Goal: Task Accomplishment & Management: Use online tool/utility

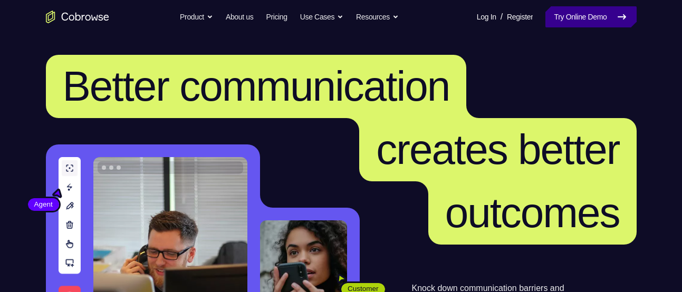
click at [570, 26] on link "Try Online Demo" at bounding box center [590, 16] width 91 height 21
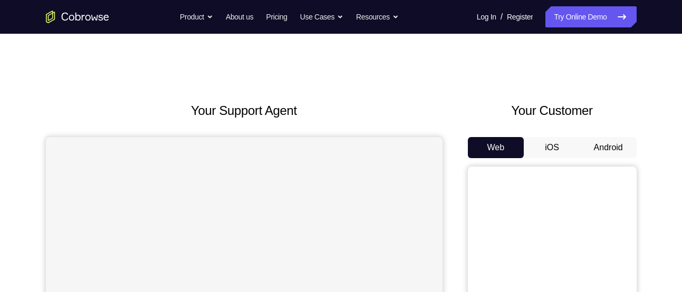
click at [608, 146] on button "Android" at bounding box center [608, 147] width 56 height 21
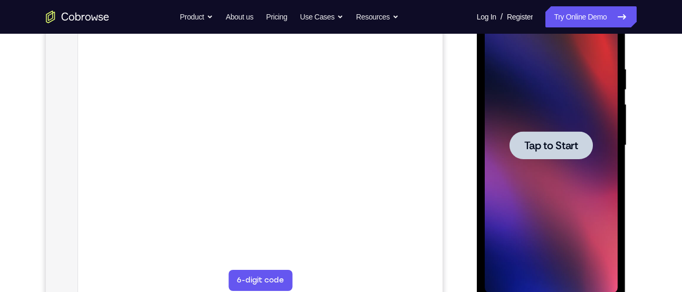
click at [576, 144] on span "Tap to Start" at bounding box center [551, 145] width 54 height 11
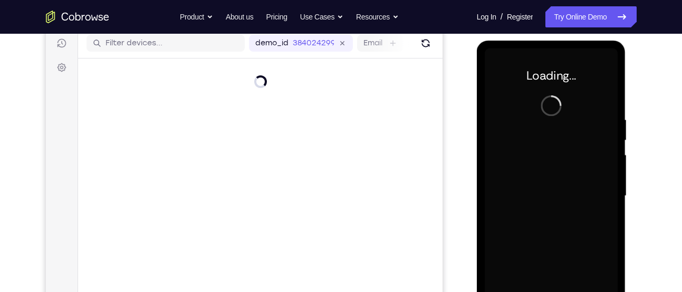
scroll to position [135, 0]
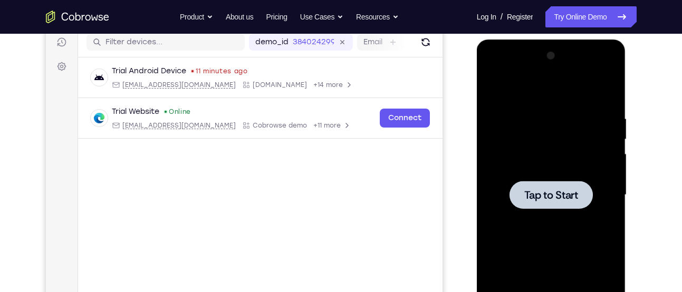
drag, startPoint x: 501, startPoint y: 173, endPoint x: 412, endPoint y: 191, distance: 90.4
click at [412, 191] on main "demo_id 384024299 384024299 Email User ID Device ID Device name 6-digit code Co…" at bounding box center [260, 203] width 364 height 353
click at [553, 186] on div at bounding box center [550, 195] width 83 height 28
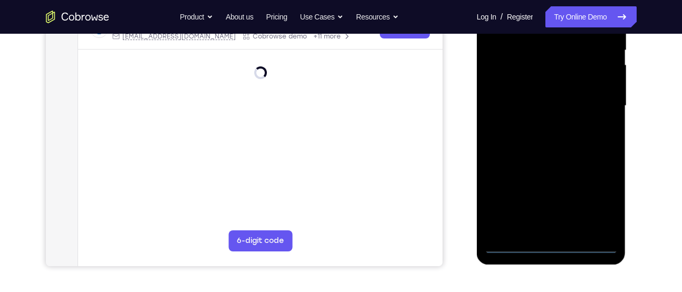
scroll to position [249, 0]
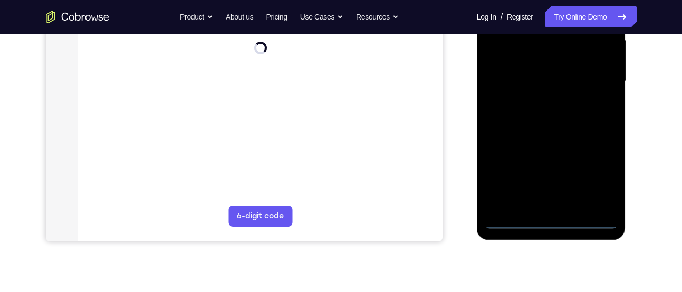
click at [582, 218] on div at bounding box center [551, 81] width 133 height 295
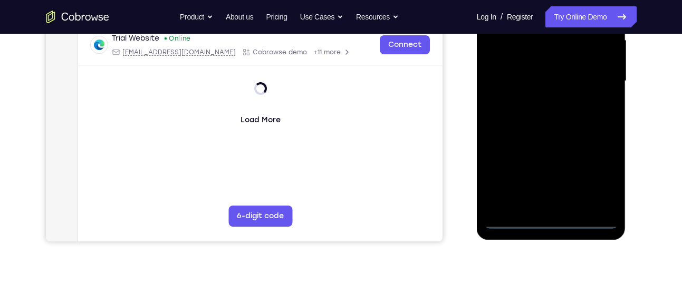
click at [588, 218] on div at bounding box center [551, 81] width 133 height 295
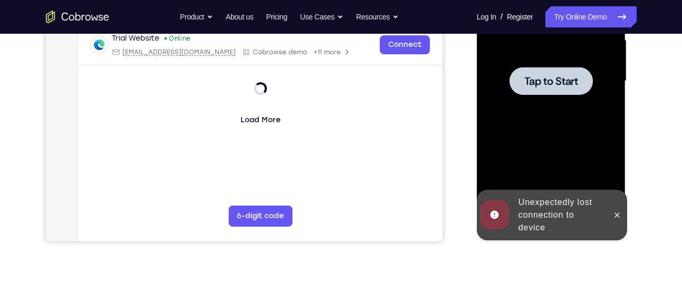
click at [576, 106] on div at bounding box center [551, 81] width 133 height 295
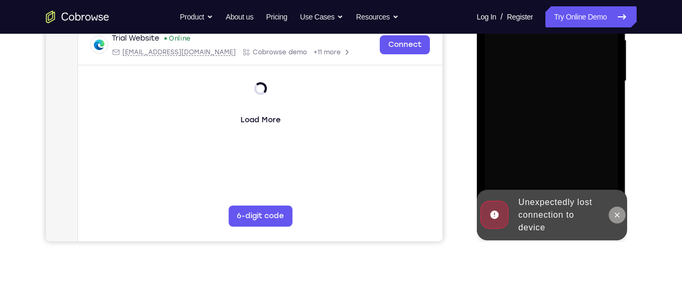
click at [620, 218] on icon at bounding box center [617, 215] width 8 height 8
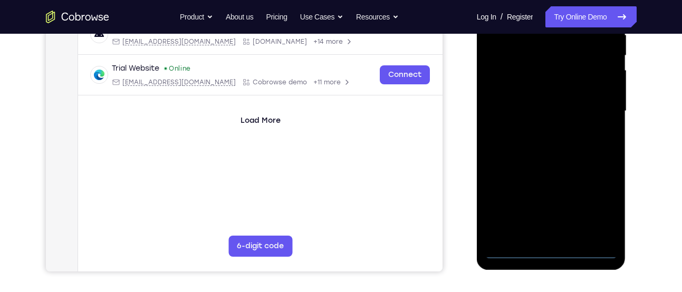
scroll to position [226, 0]
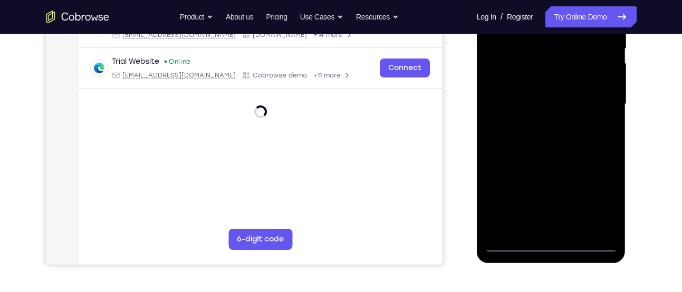
click at [588, 244] on div at bounding box center [551, 104] width 133 height 295
click at [588, 246] on div at bounding box center [551, 104] width 133 height 295
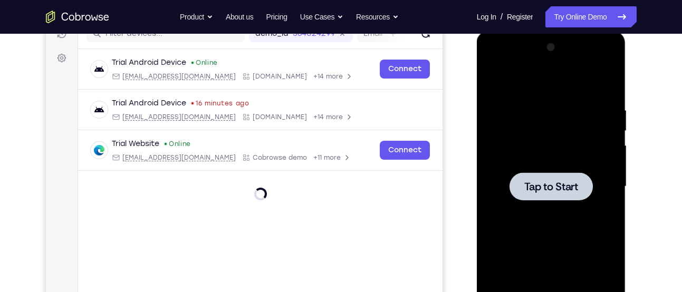
scroll to position [172, 0]
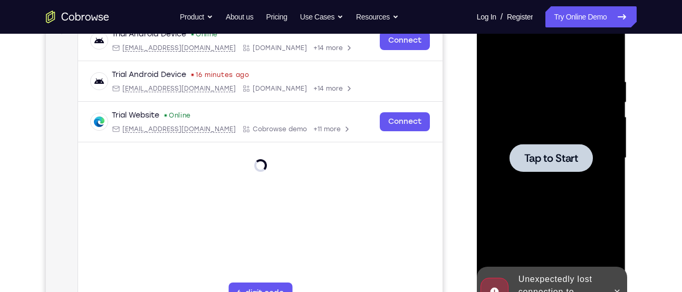
drag, startPoint x: 555, startPoint y: 232, endPoint x: 532, endPoint y: 156, distance: 79.7
click at [532, 156] on span "Tap to Start" at bounding box center [551, 158] width 54 height 11
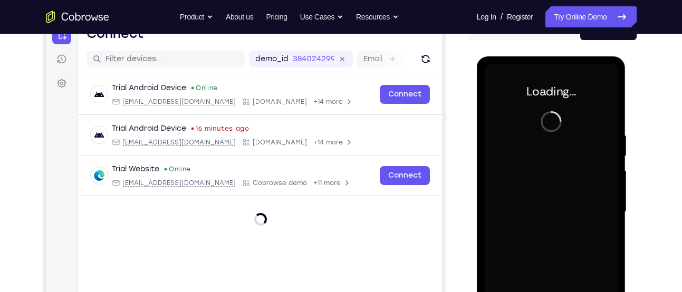
scroll to position [117, 0]
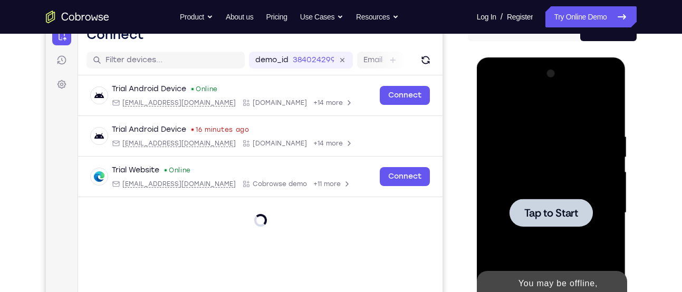
click at [555, 208] on span "Tap to Start" at bounding box center [551, 213] width 54 height 11
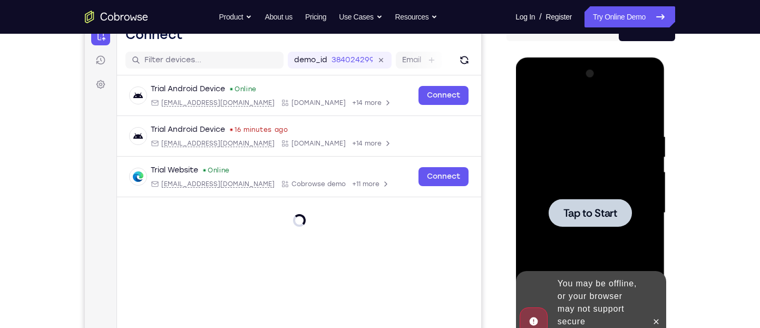
click at [597, 212] on span "Tap to Start" at bounding box center [590, 213] width 54 height 11
click at [653, 292] on button at bounding box center [655, 321] width 17 height 17
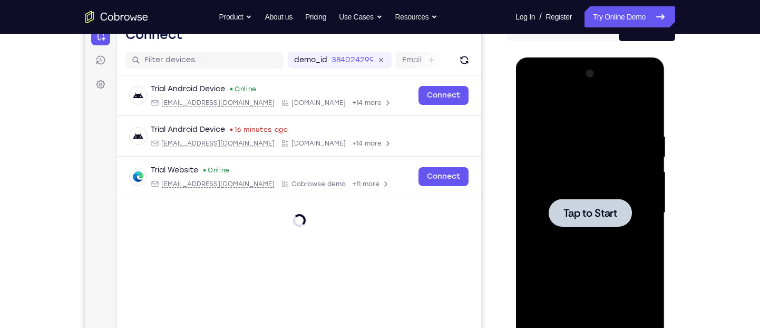
click at [594, 214] on span "Tap to Start" at bounding box center [590, 213] width 54 height 11
click at [603, 212] on span "Tap to Start" at bounding box center [590, 213] width 54 height 11
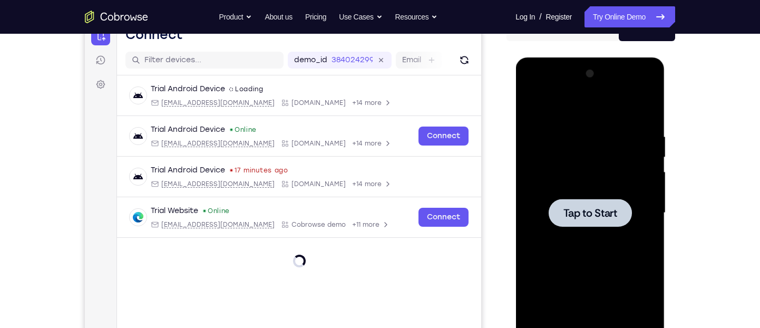
click at [579, 217] on span "Tap to Start" at bounding box center [590, 213] width 54 height 11
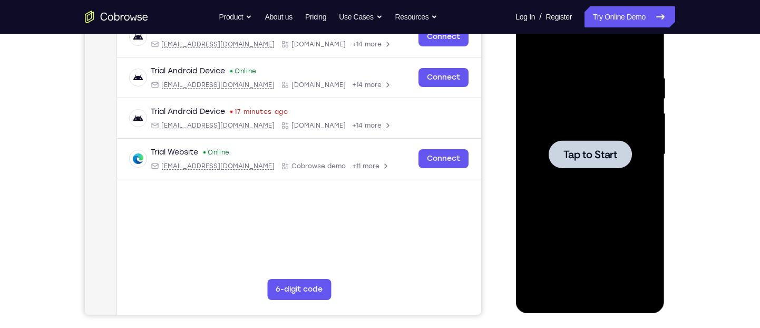
scroll to position [174, 0]
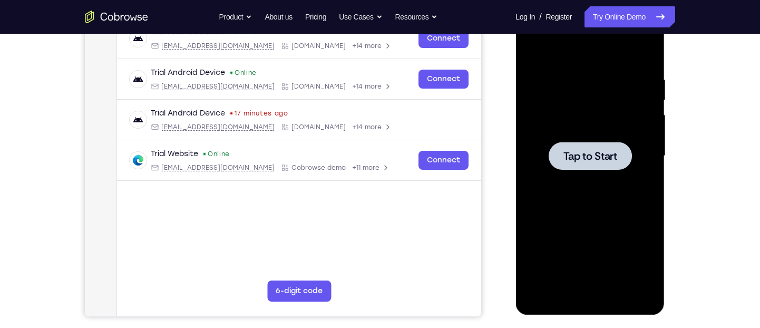
click at [604, 163] on div at bounding box center [589, 156] width 83 height 28
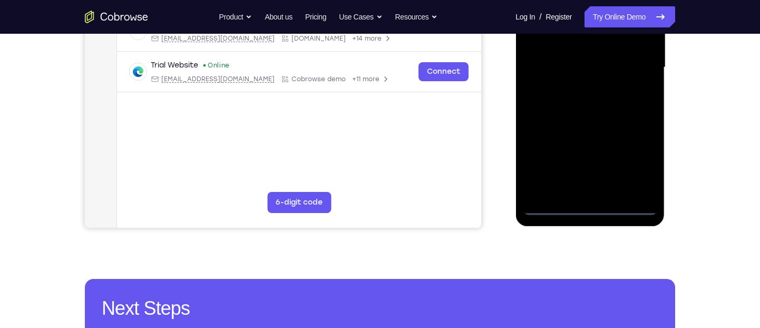
scroll to position [264, 0]
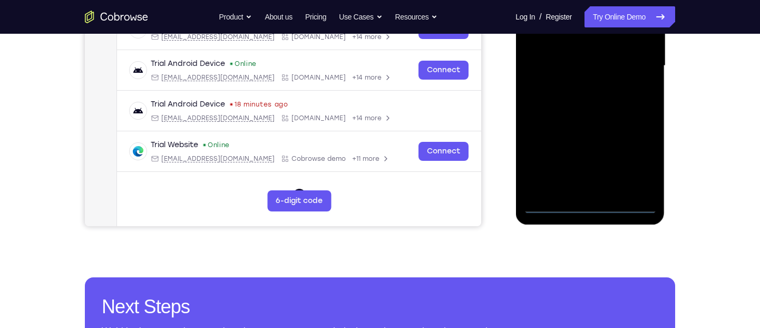
click at [625, 207] on div at bounding box center [590, 65] width 133 height 295
drag, startPoint x: 558, startPoint y: 114, endPoint x: 732, endPoint y: 76, distance: 177.6
click at [666, 76] on html "Online web based iOS Simulators and Android Emulators. Run iPhone, iPad, Mobile…" at bounding box center [591, 68] width 150 height 316
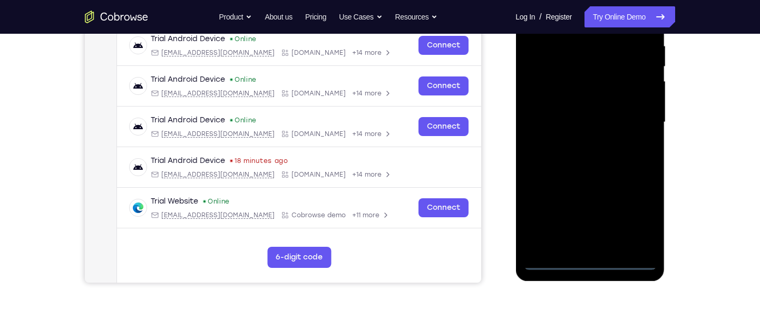
scroll to position [206, 0]
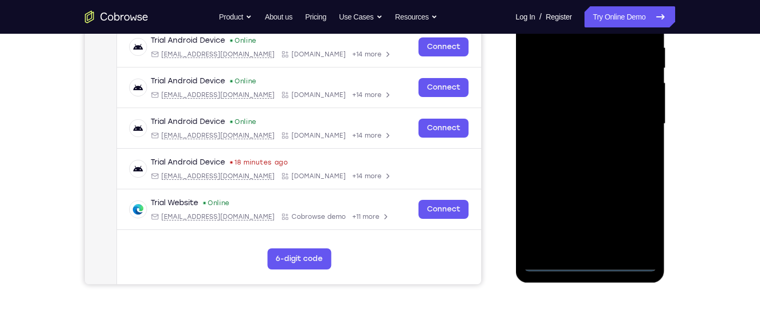
click at [555, 114] on div at bounding box center [590, 123] width 133 height 295
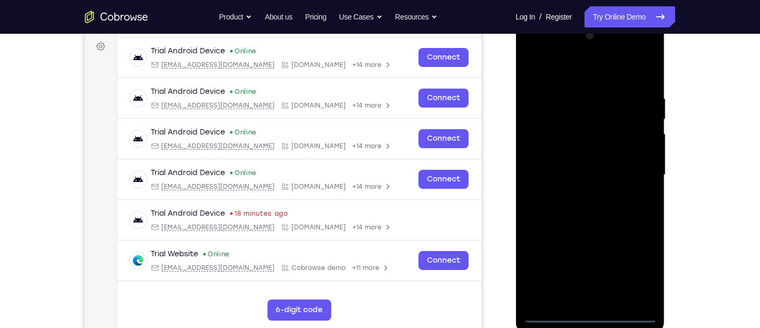
scroll to position [154, 0]
click at [637, 268] on div at bounding box center [590, 175] width 133 height 295
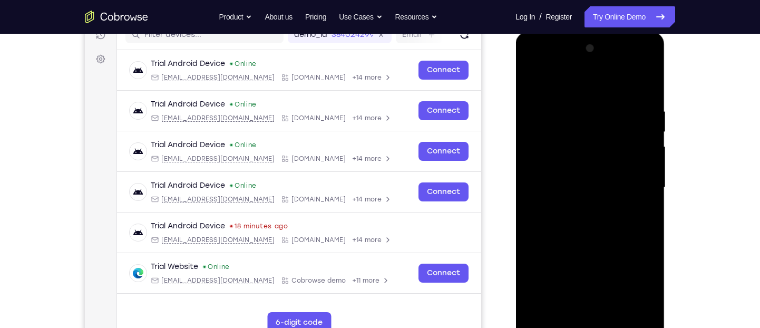
scroll to position [140, 0]
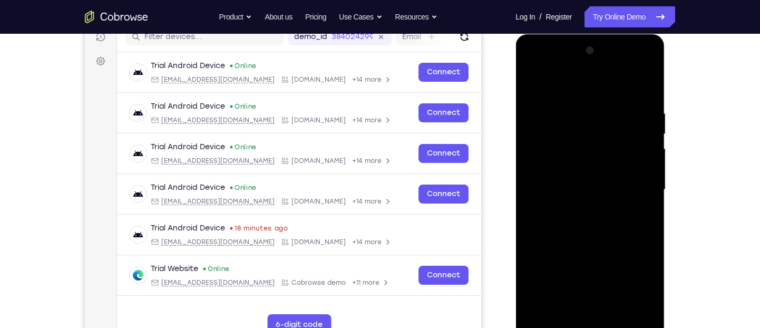
click at [608, 91] on div at bounding box center [590, 189] width 133 height 295
click at [642, 181] on div at bounding box center [590, 189] width 133 height 295
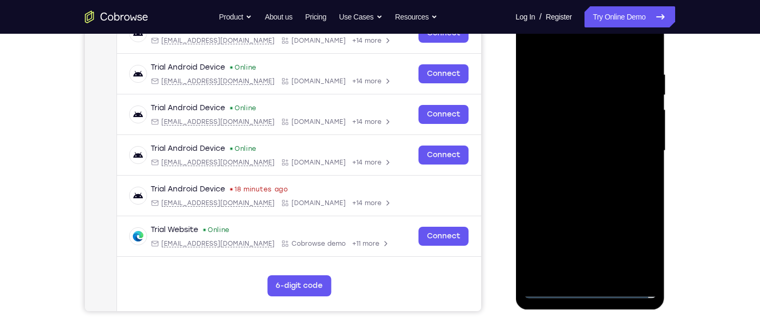
scroll to position [181, 0]
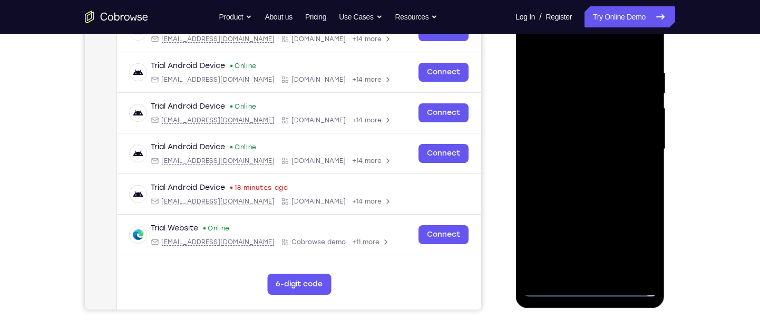
click at [574, 167] on div at bounding box center [590, 149] width 133 height 295
click at [579, 200] on div at bounding box center [590, 149] width 133 height 295
click at [599, 101] on div at bounding box center [590, 149] width 133 height 295
click at [579, 101] on div at bounding box center [590, 149] width 133 height 295
click at [579, 103] on div at bounding box center [590, 149] width 133 height 295
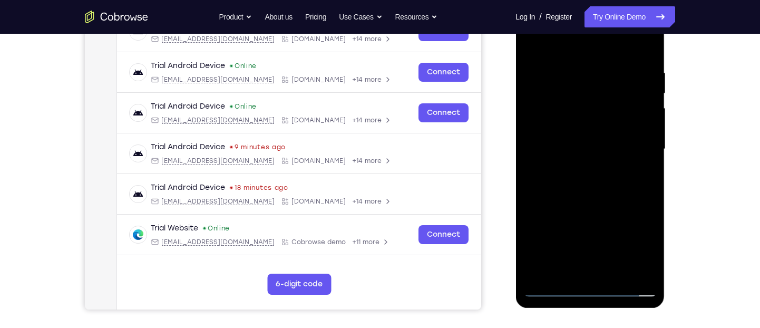
click at [579, 104] on div at bounding box center [590, 149] width 133 height 295
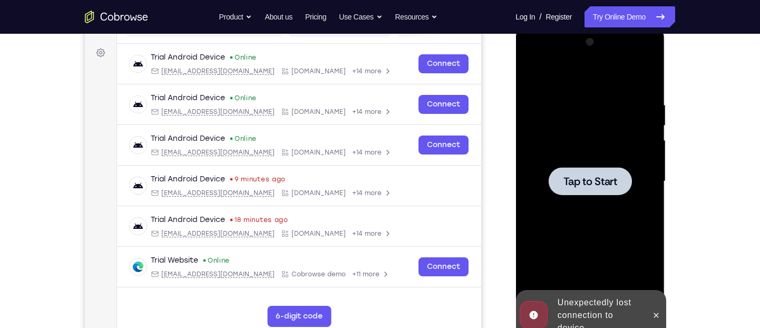
scroll to position [149, 0]
click at [574, 181] on span "Tap to Start" at bounding box center [590, 181] width 54 height 11
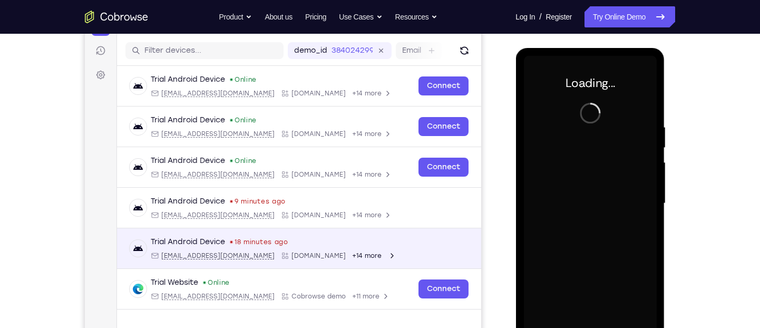
scroll to position [123, 0]
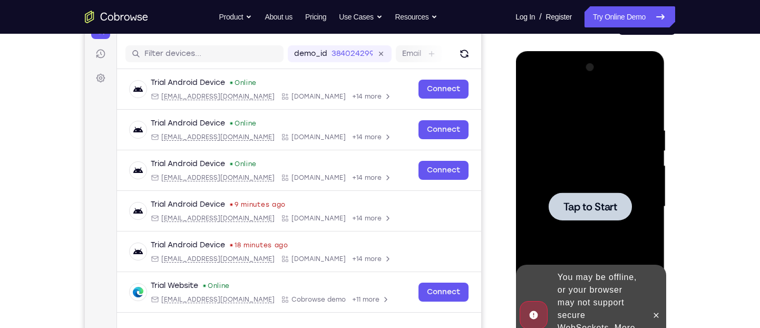
click at [589, 222] on div at bounding box center [590, 206] width 133 height 295
click at [660, 292] on button at bounding box center [655, 315] width 17 height 17
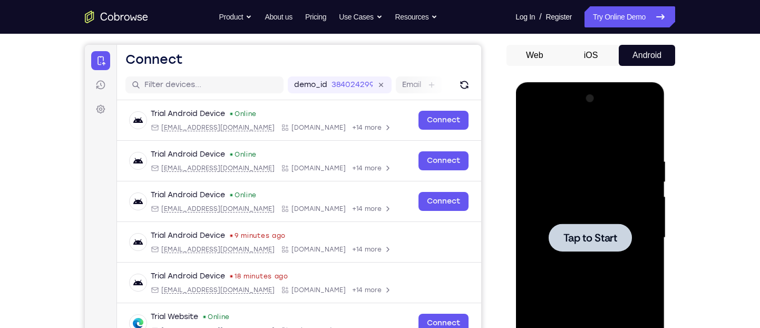
scroll to position [88, 0]
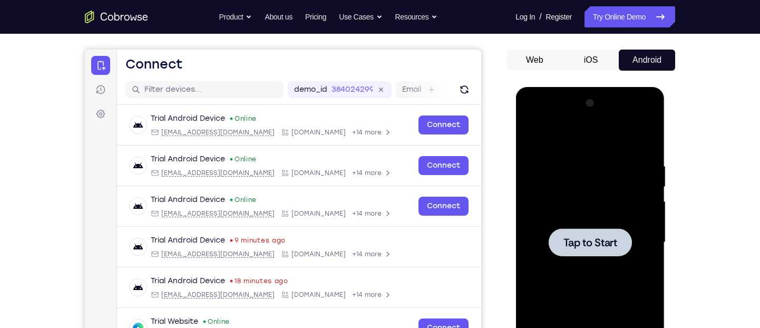
click at [580, 244] on span "Tap to Start" at bounding box center [590, 242] width 54 height 11
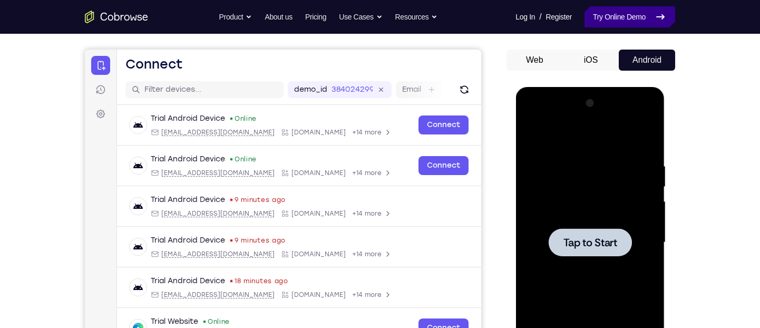
click at [628, 17] on link "Try Online Demo" at bounding box center [630, 16] width 91 height 21
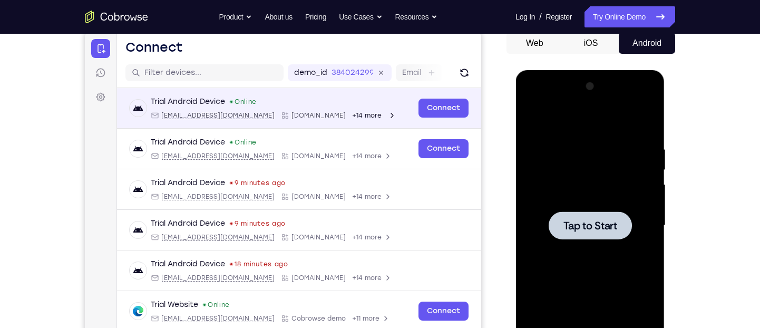
scroll to position [105, 0]
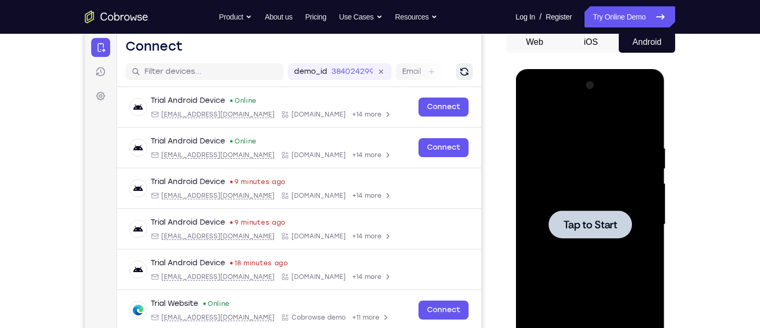
click at [462, 73] on icon "Refresh" at bounding box center [464, 71] width 8 height 8
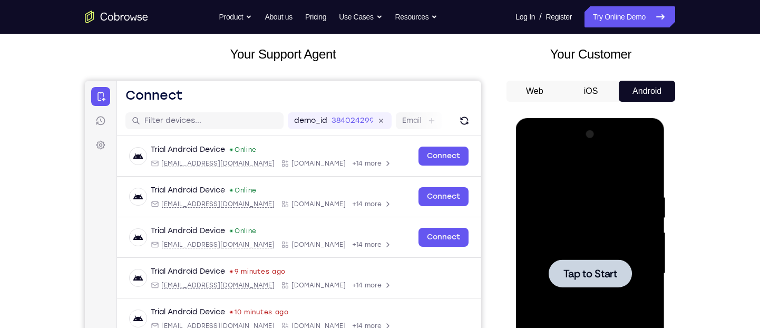
scroll to position [45, 0]
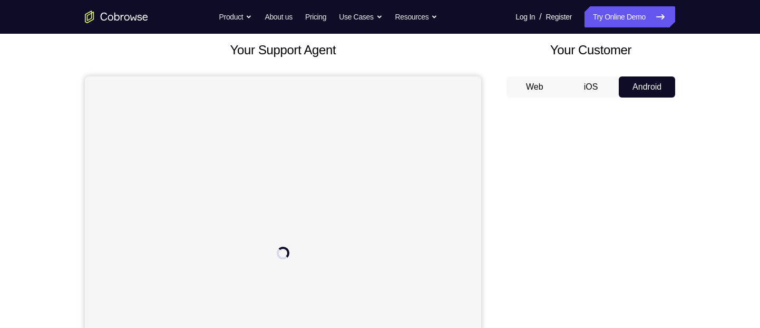
click at [583, 89] on button "iOS" at bounding box center [591, 86] width 56 height 21
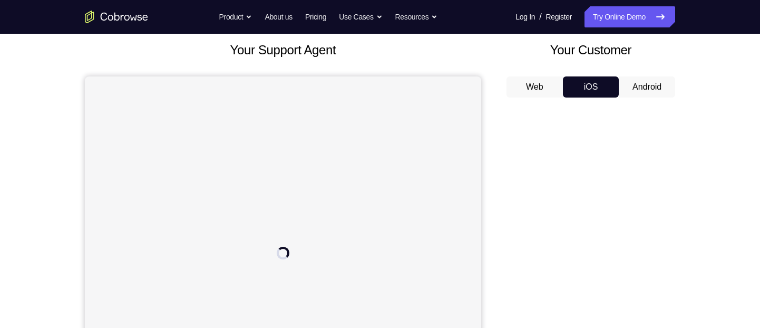
click at [583, 89] on button "iOS" at bounding box center [591, 86] width 56 height 21
click at [628, 89] on button "Android" at bounding box center [647, 86] width 56 height 21
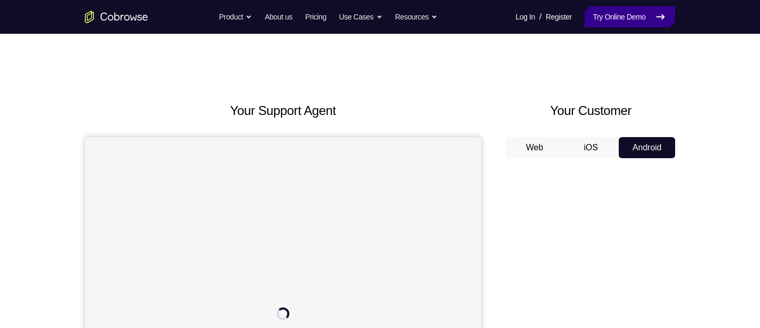
click at [616, 20] on link "Try Online Demo" at bounding box center [630, 16] width 91 height 21
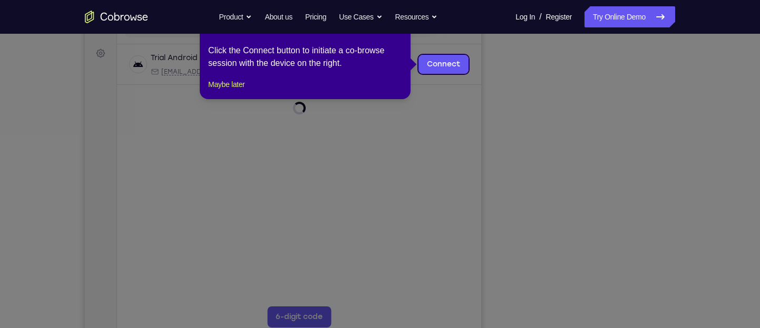
click at [634, 320] on icon at bounding box center [384, 164] width 769 height 328
click at [215, 91] on button "Maybe later" at bounding box center [226, 84] width 36 height 13
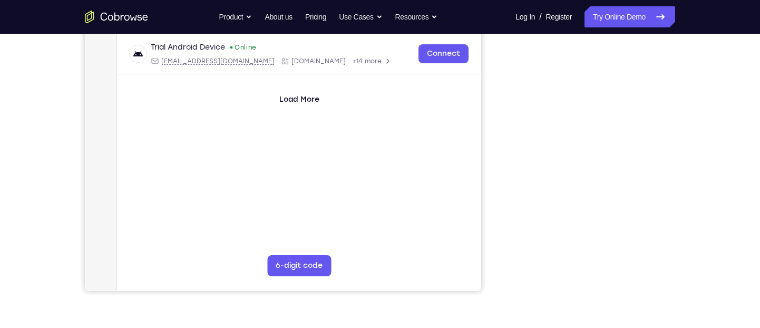
scroll to position [200, 0]
